Goal: Information Seeking & Learning: Check status

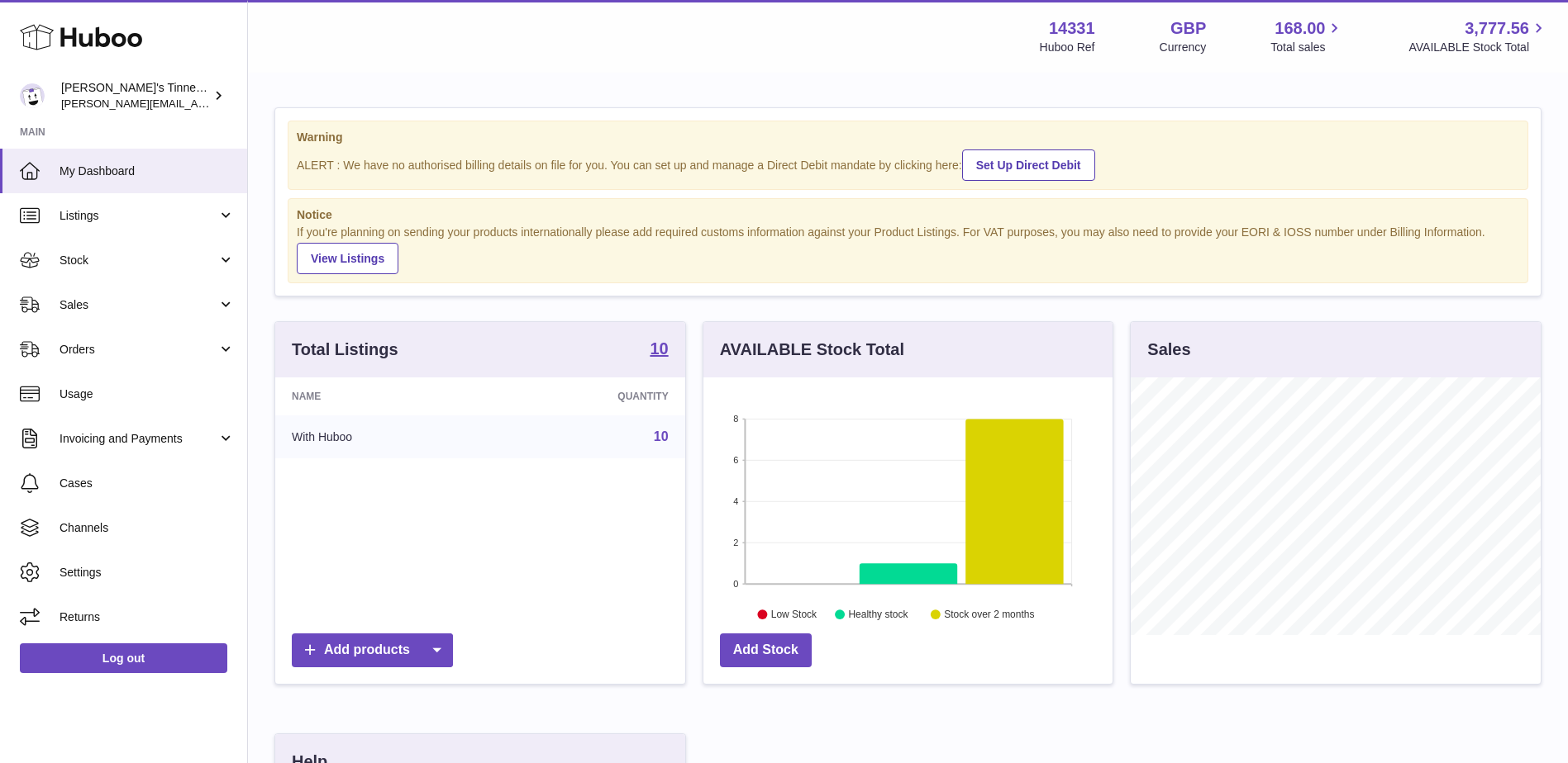
scroll to position [257, 409]
click at [157, 323] on link "Sales" at bounding box center [124, 305] width 247 height 45
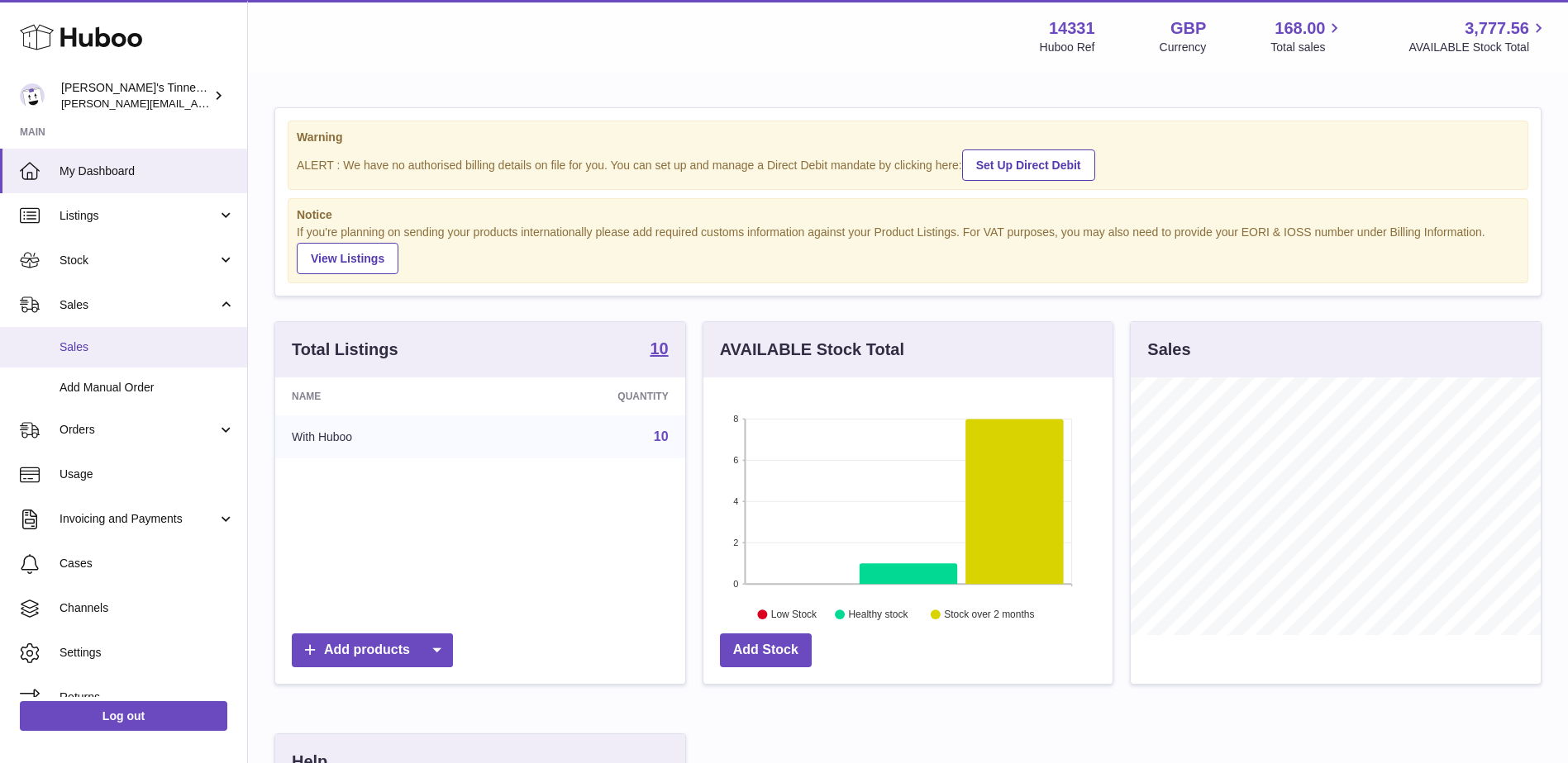
click at [136, 353] on span "Sales" at bounding box center [147, 347] width 175 height 16
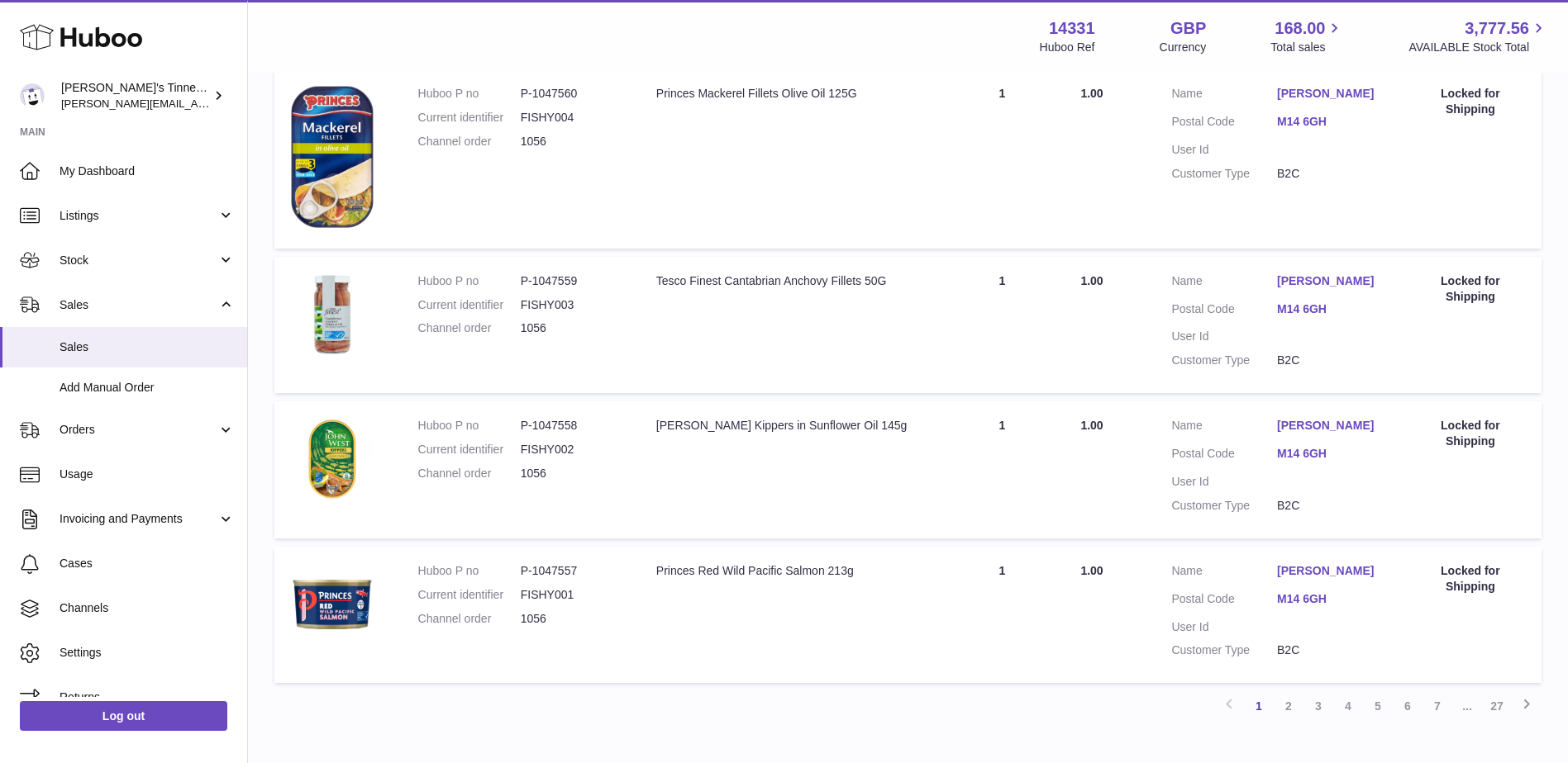
scroll to position [1359, 0]
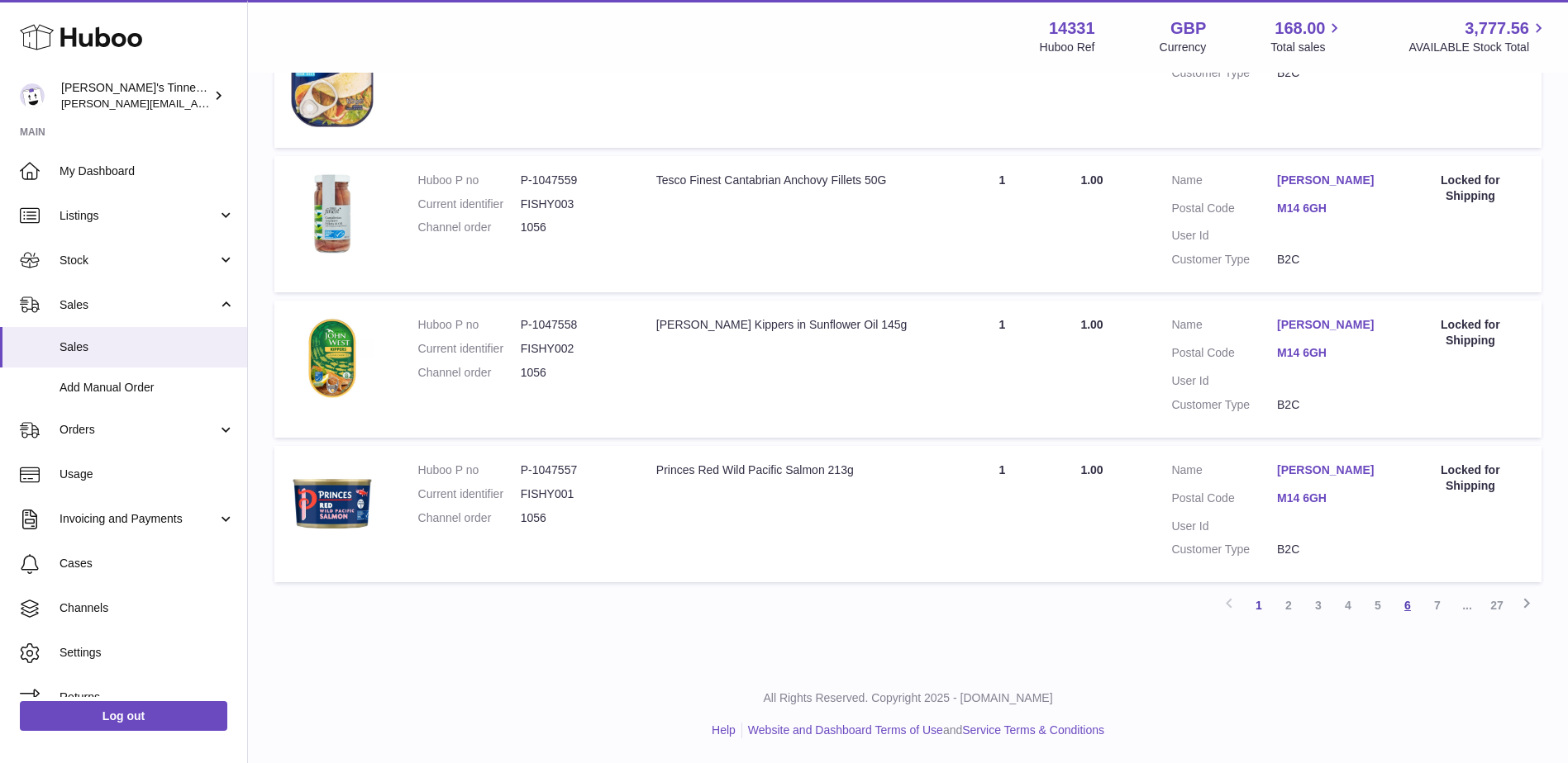
click at [1416, 612] on link "6" at bounding box center [1407, 606] width 30 height 30
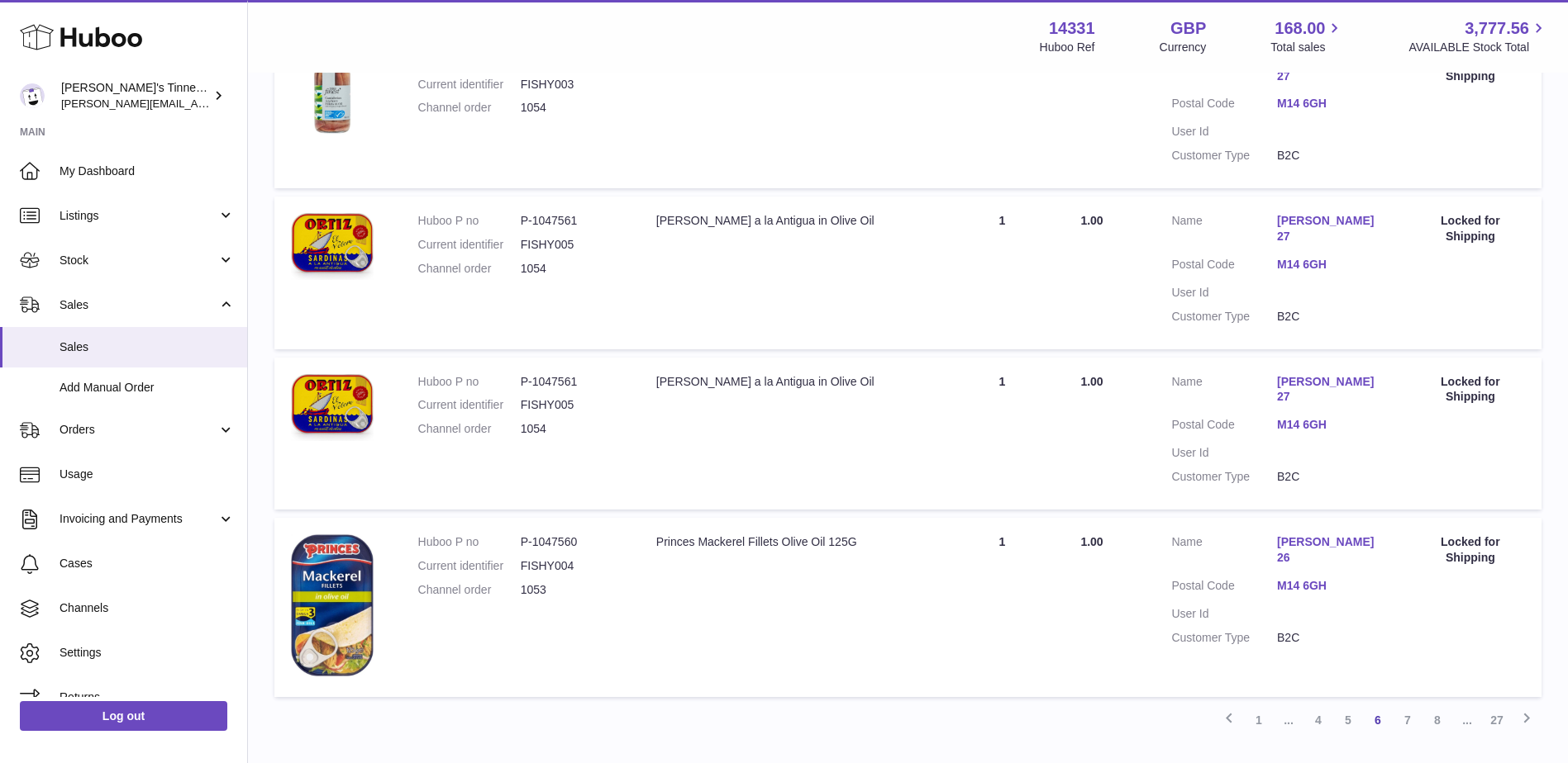
click at [1441, 705] on link "8" at bounding box center [1437, 720] width 30 height 30
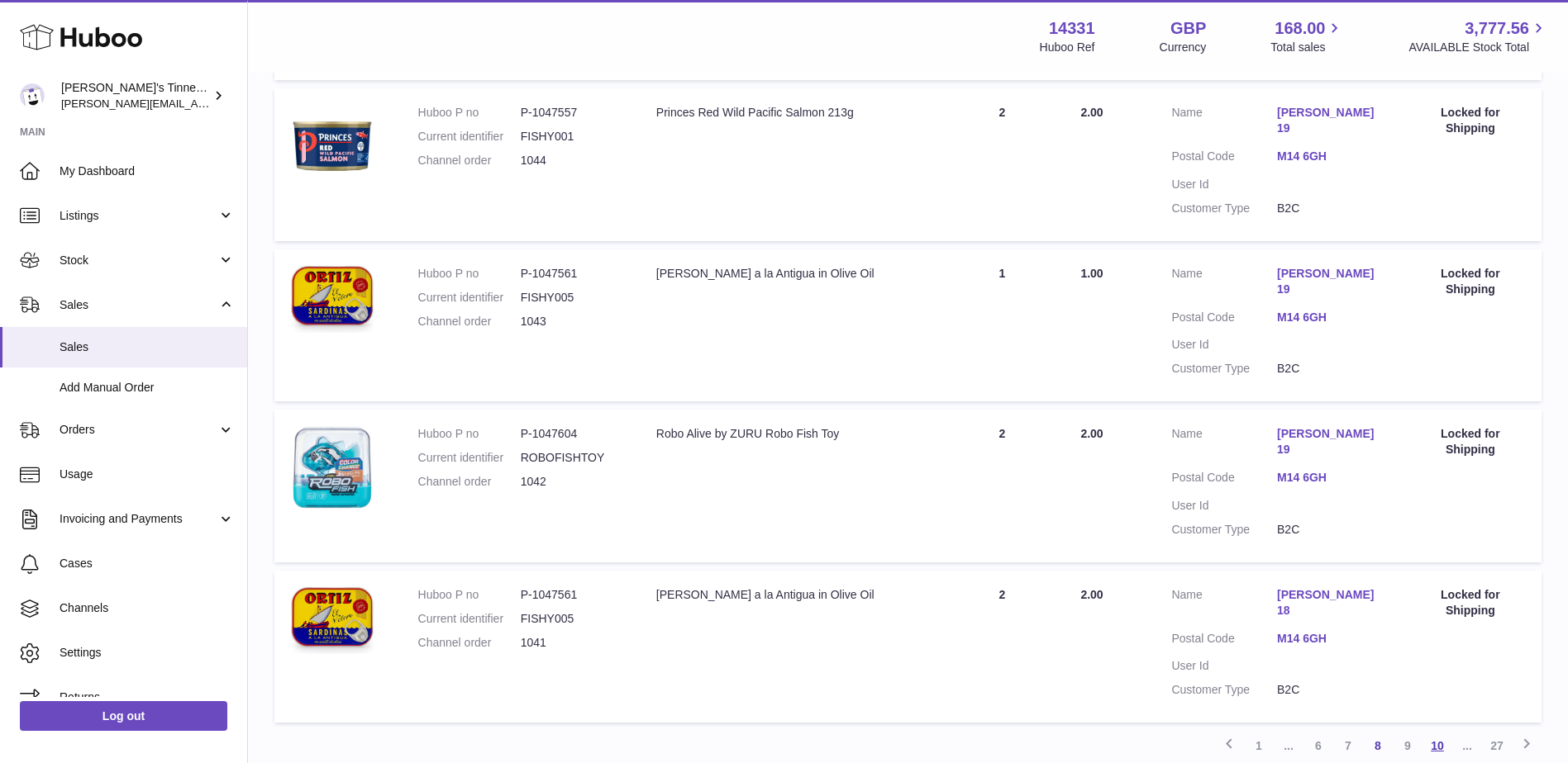
click at [1440, 731] on link "10" at bounding box center [1437, 746] width 30 height 30
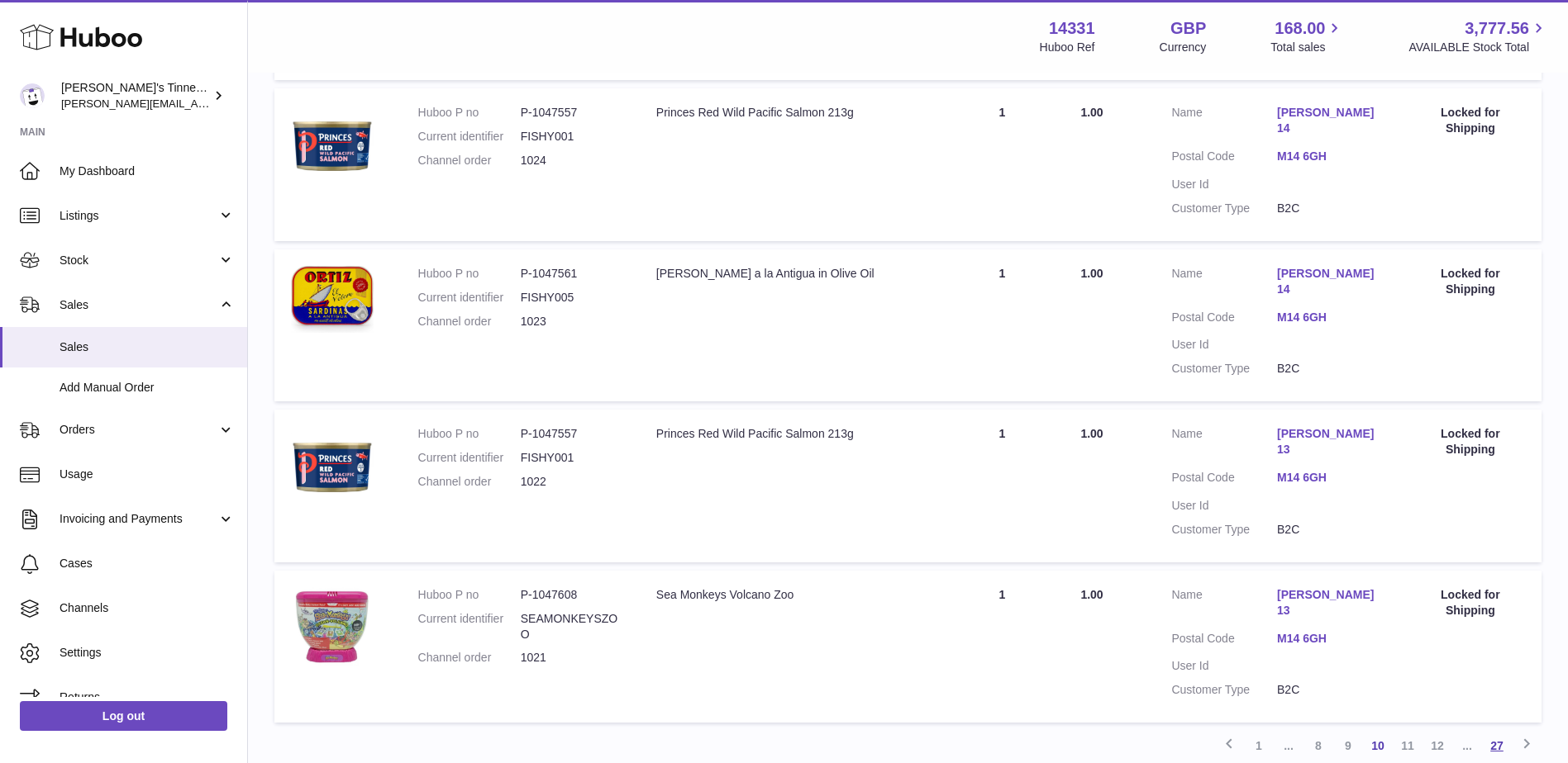
click at [1502, 731] on link "27" at bounding box center [1496, 746] width 30 height 30
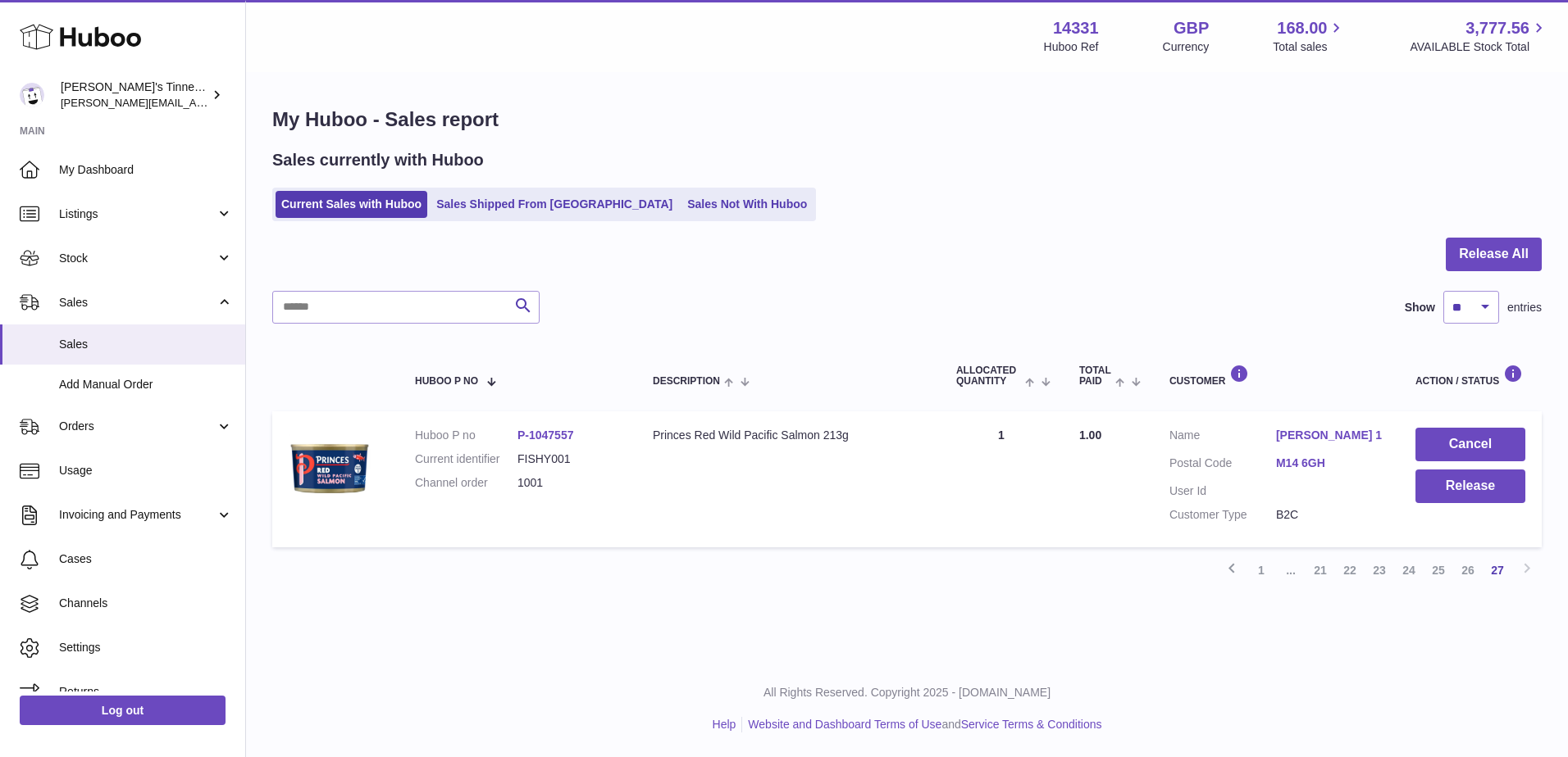
click at [1330, 433] on link "[PERSON_NAME] 1" at bounding box center [1329, 435] width 107 height 16
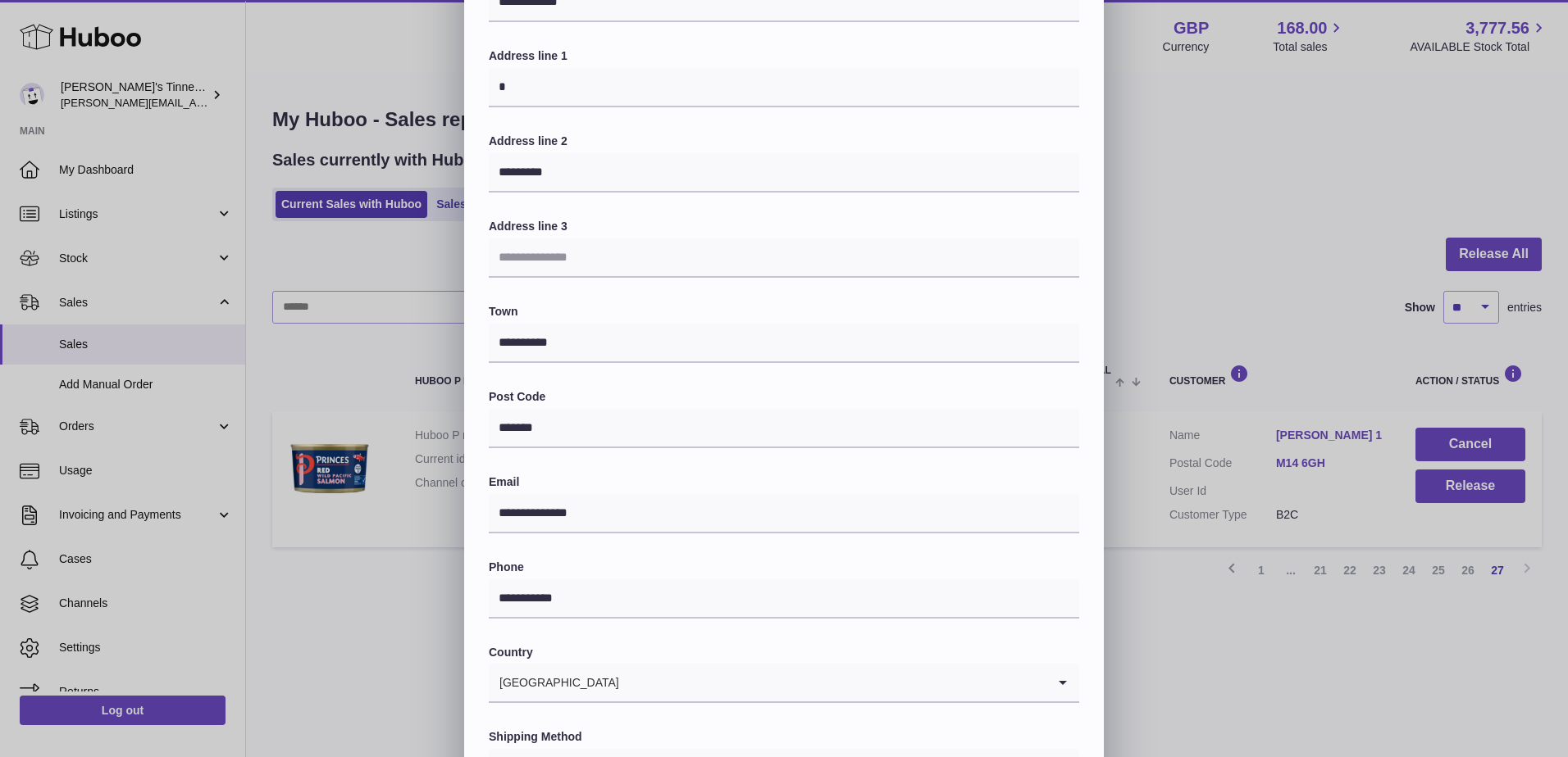
scroll to position [276, 0]
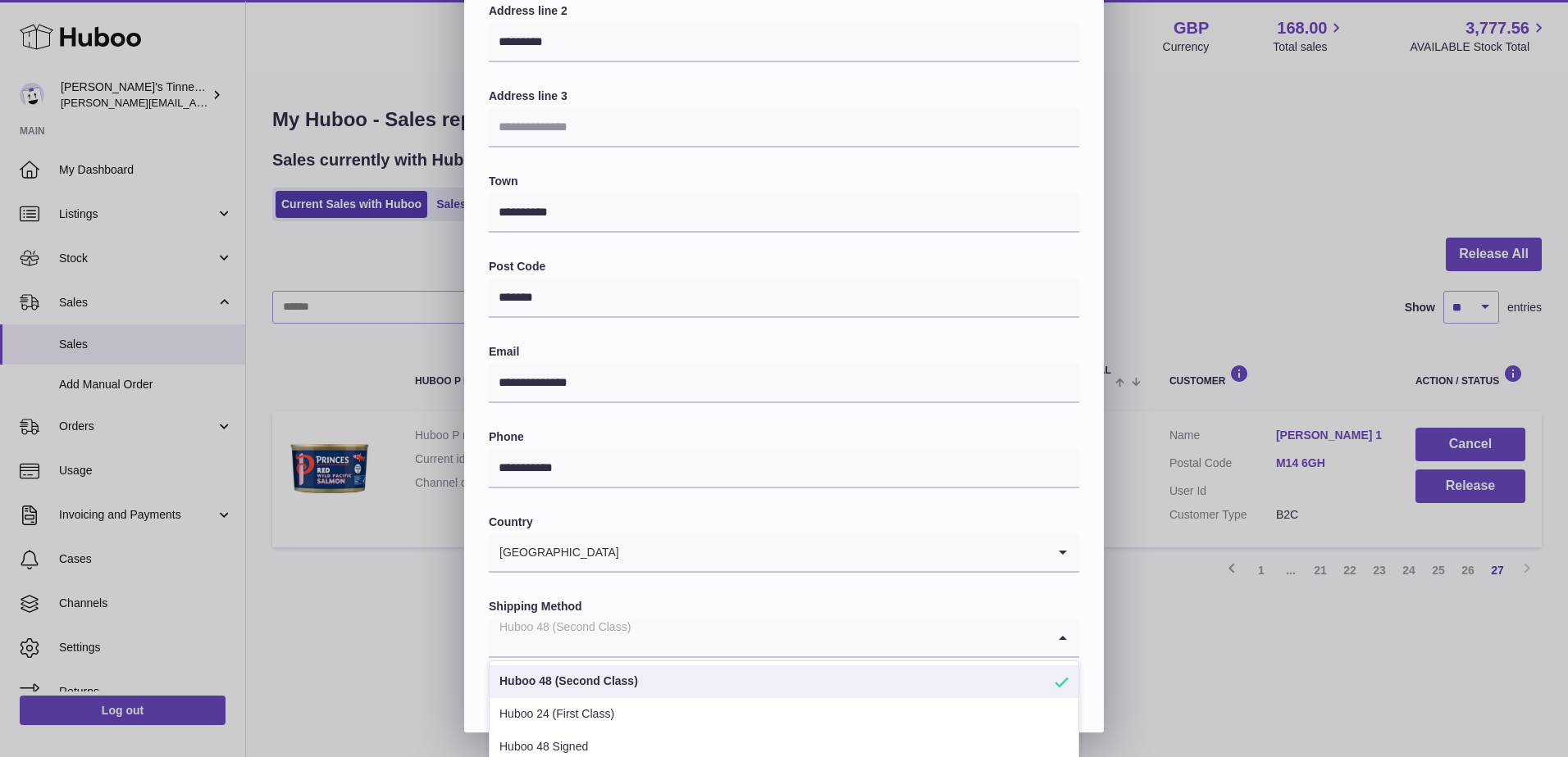
click at [671, 639] on input "Search for option" at bounding box center [767, 637] width 558 height 38
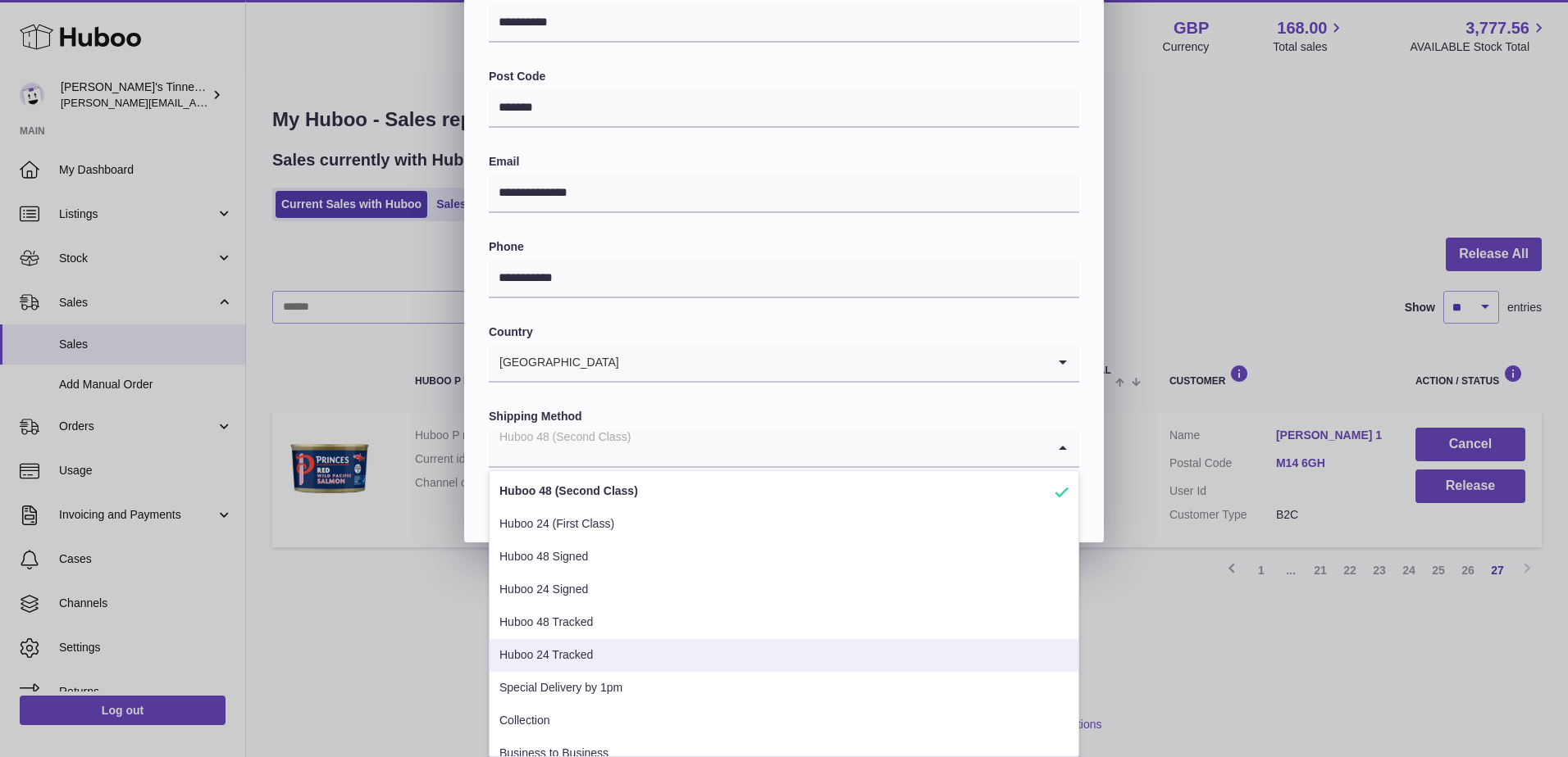
scroll to position [116, 0]
